Goal: Navigation & Orientation: Find specific page/section

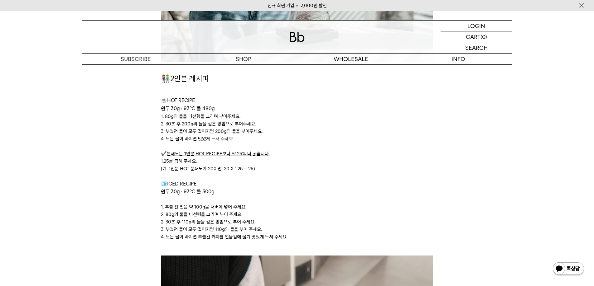
scroll to position [1396, 0]
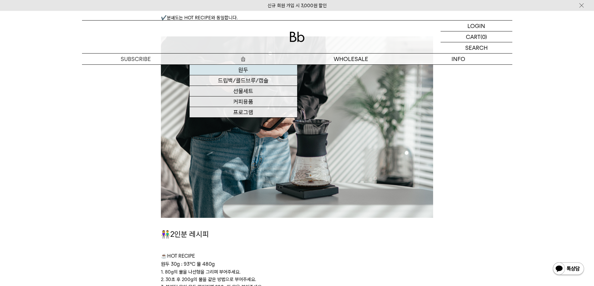
click at [242, 69] on link "원두" at bounding box center [242, 70] width 107 height 11
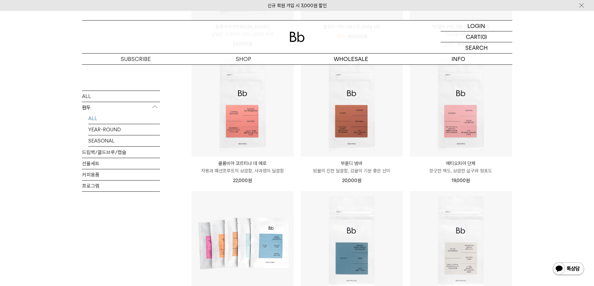
scroll to position [218, 0]
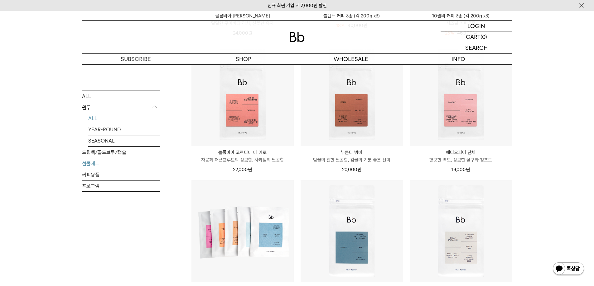
click at [88, 166] on link "선물세트" at bounding box center [121, 163] width 78 height 11
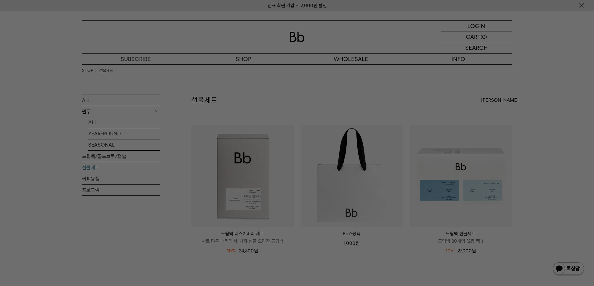
click at [450, 251] on div at bounding box center [297, 143] width 594 height 286
